Goal: Navigation & Orientation: Find specific page/section

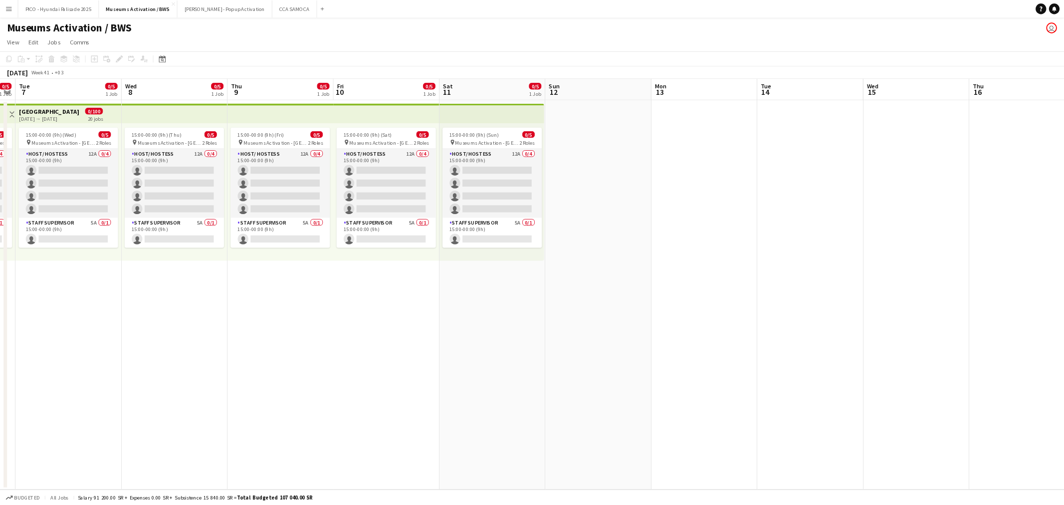
scroll to position [0, 340]
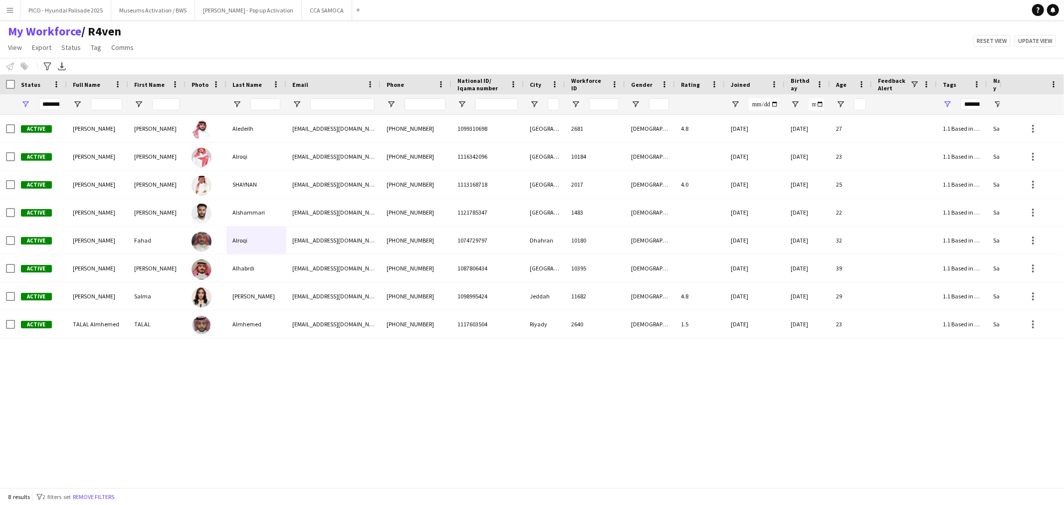
click at [520, 40] on div "My Workforce / R4ven View Views Default view R4ven New view Update view Delete …" at bounding box center [532, 41] width 1064 height 34
